Goal: Contribute content

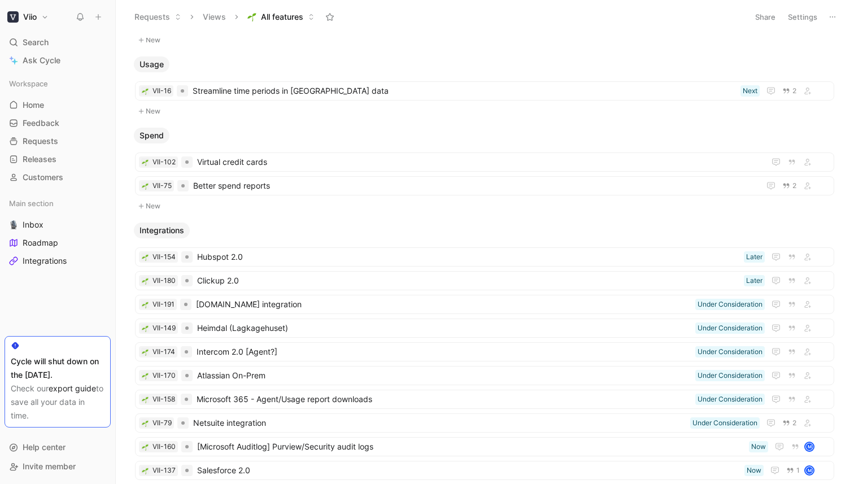
scroll to position [659, 0]
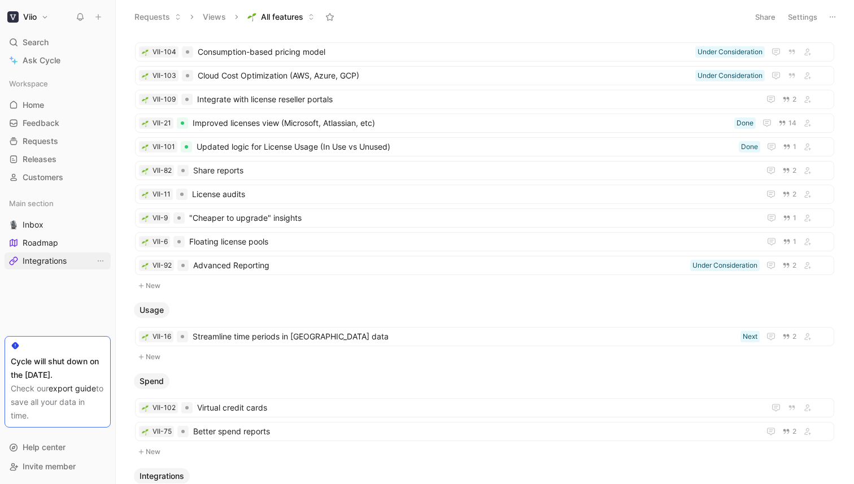
click at [49, 263] on span "Integrations" at bounding box center [45, 260] width 44 height 11
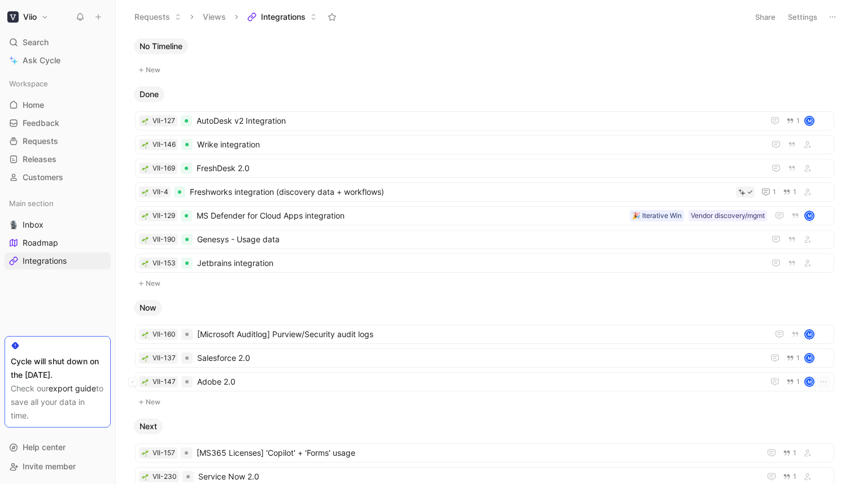
scroll to position [286, 0]
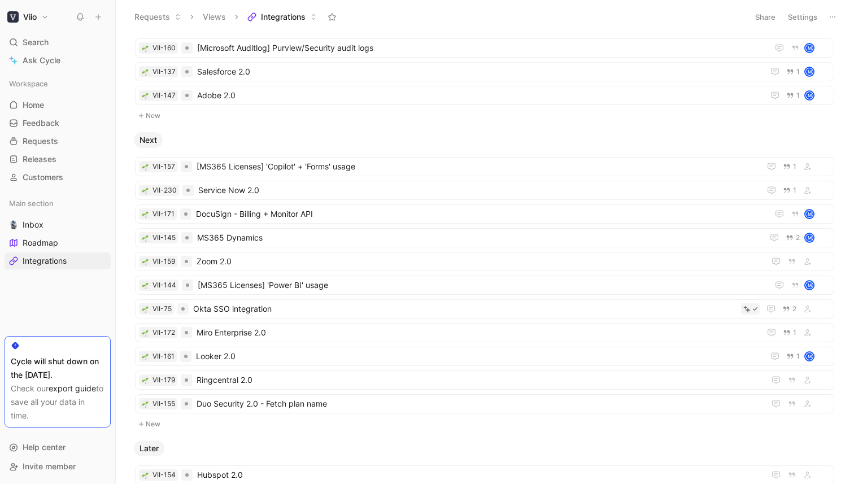
click at [146, 447] on span "Later" at bounding box center [148, 448] width 19 height 11
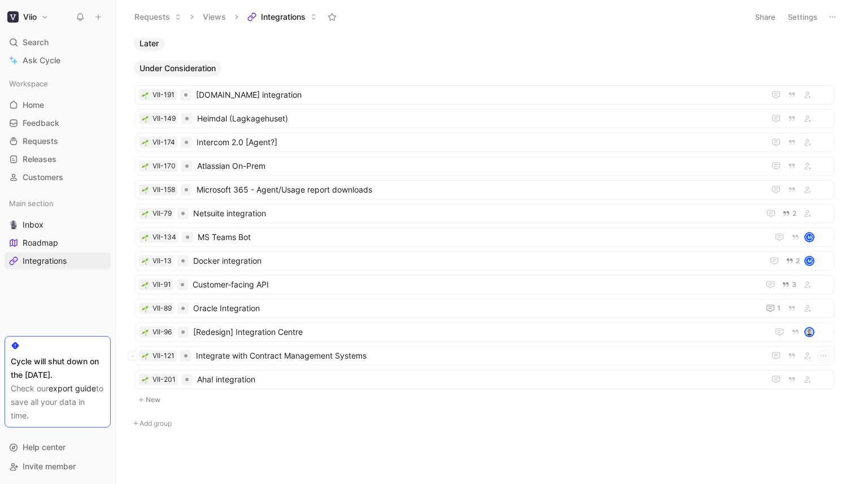
scroll to position [343, 0]
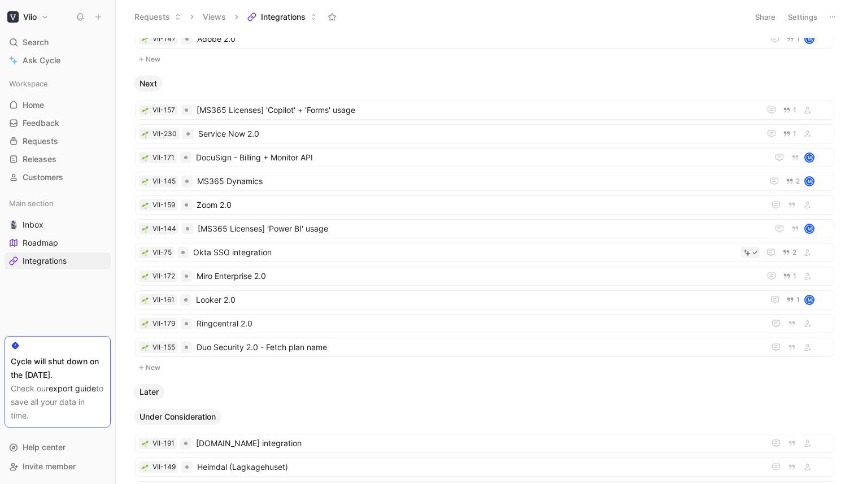
click at [155, 367] on button "New" at bounding box center [484, 368] width 701 height 14
click at [158, 391] on button "New" at bounding box center [484, 392] width 701 height 14
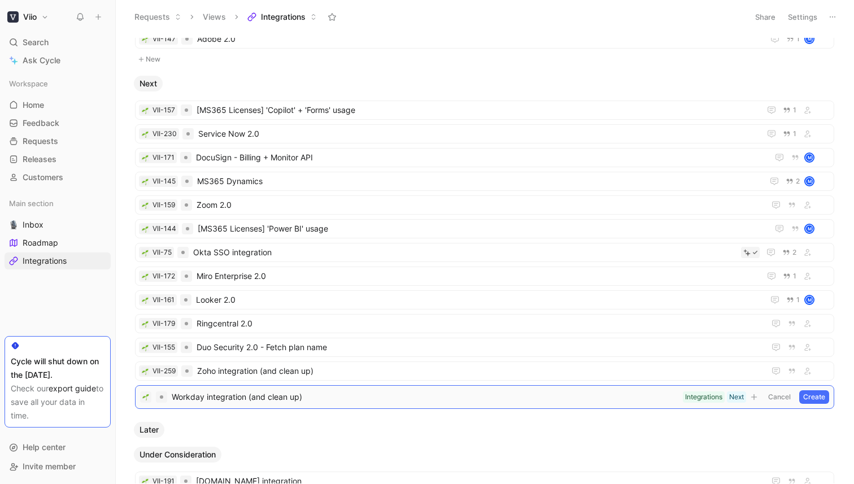
click at [817, 397] on button "Create" at bounding box center [814, 397] width 30 height 14
